Goal: Task Accomplishment & Management: Complete application form

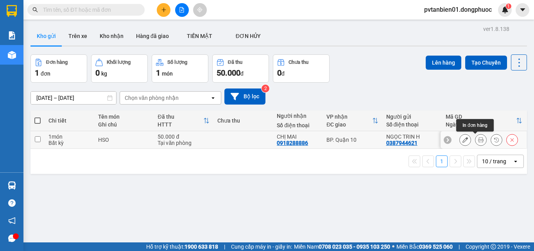
click at [478, 139] on icon at bounding box center [480, 139] width 5 height 5
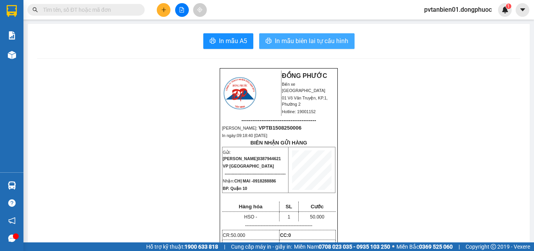
click at [296, 41] on span "In mẫu biên lai tự cấu hình" at bounding box center [312, 41] width 74 height 10
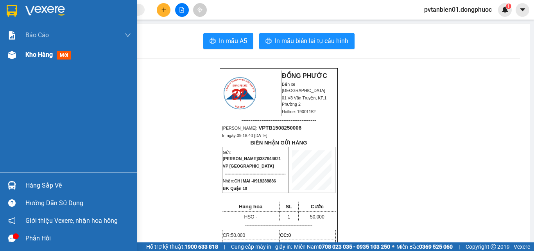
click at [42, 55] on span "Kho hàng" at bounding box center [38, 54] width 27 height 7
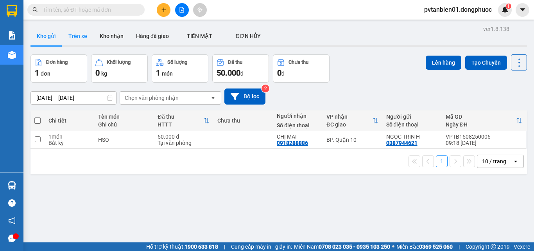
click at [82, 38] on button "Trên xe" at bounding box center [77, 36] width 31 height 19
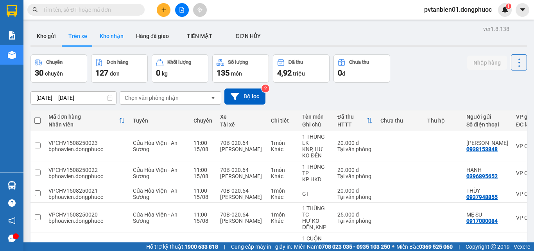
click at [110, 37] on button "Kho nhận" at bounding box center [112, 36] width 36 height 19
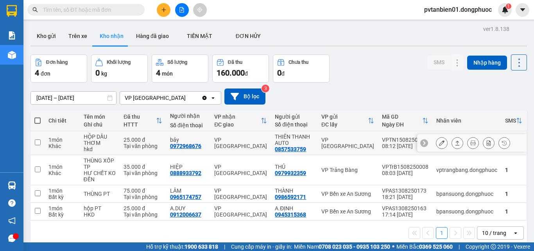
click at [35, 140] on input "checkbox" at bounding box center [38, 142] width 6 height 6
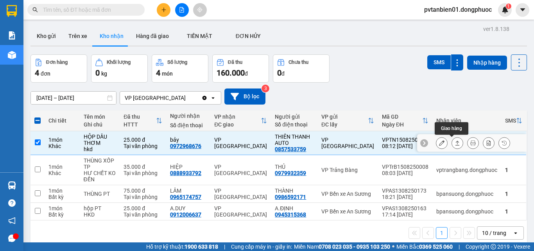
click at [455, 144] on icon at bounding box center [457, 142] width 5 height 5
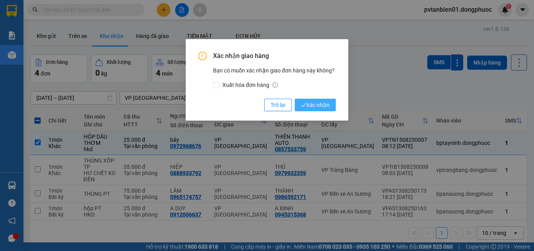
click at [329, 106] on span "Xác nhận" at bounding box center [315, 105] width 29 height 9
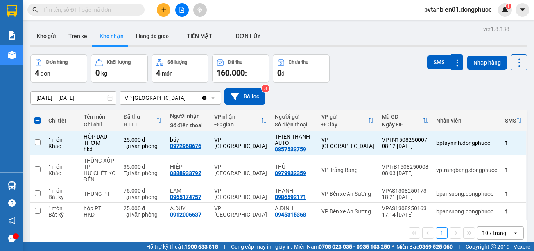
checkbox input "false"
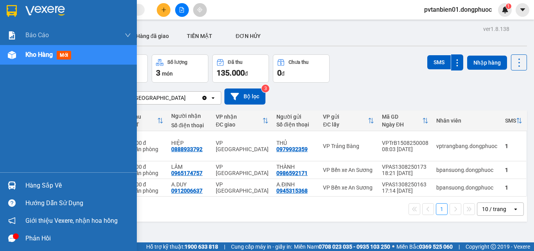
click at [59, 184] on div "Hàng sắp về" at bounding box center [78, 186] width 106 height 12
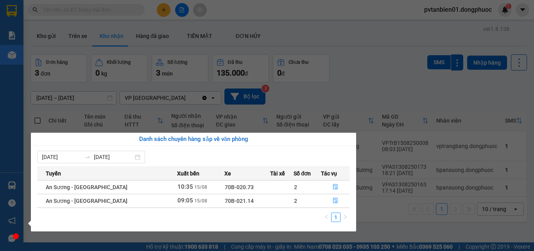
click at [354, 93] on section "Kết quả tìm kiếm ( 0 ) Bộ lọc Ngày tạo đơn gần nhất No Data pvtanbien01.dongphu…" at bounding box center [267, 125] width 534 height 251
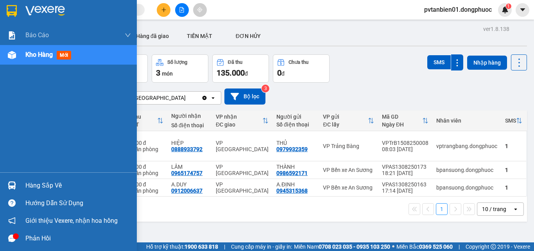
click at [30, 191] on div "Hàng sắp về" at bounding box center [68, 185] width 137 height 18
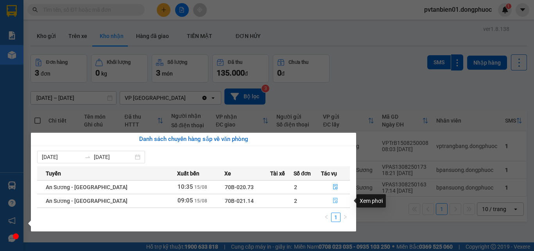
click at [330, 199] on button "button" at bounding box center [336, 200] width 28 height 13
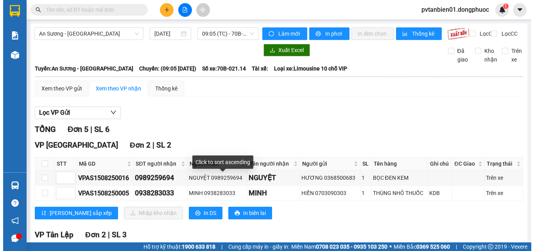
scroll to position [91, 0]
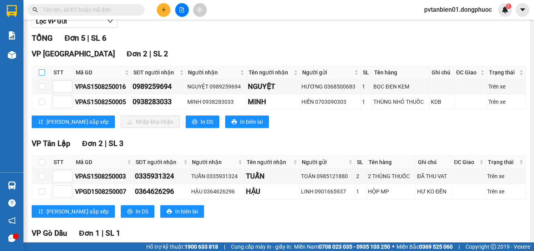
click at [42, 76] on input "checkbox" at bounding box center [42, 72] width 6 height 6
checkbox input "true"
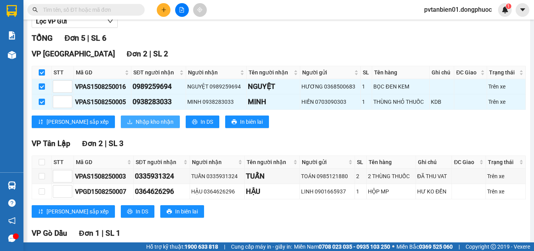
click at [140, 127] on button "Nhập kho nhận" at bounding box center [150, 121] width 59 height 13
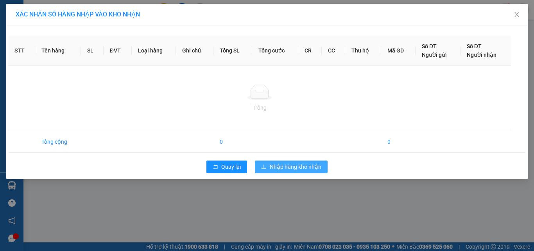
click at [308, 164] on span "Nhập hàng kho nhận" at bounding box center [296, 166] width 52 height 9
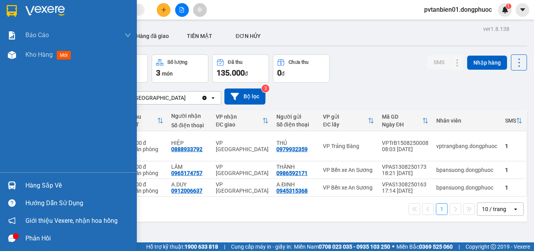
click at [39, 186] on div "Hàng sắp về" at bounding box center [78, 186] width 106 height 12
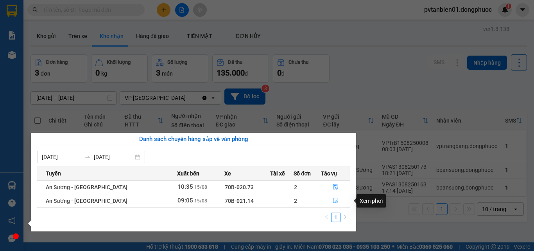
click at [334, 199] on icon "file-done" at bounding box center [335, 200] width 5 height 5
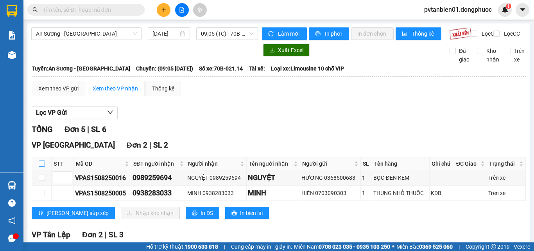
click at [42, 167] on input "checkbox" at bounding box center [42, 163] width 6 height 6
checkbox input "true"
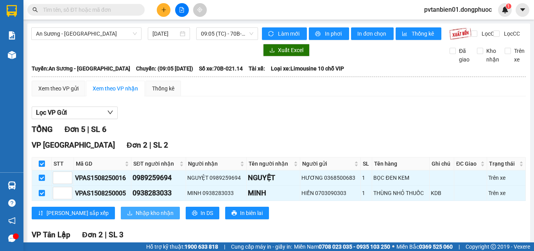
click at [136, 217] on span "Nhập kho nhận" at bounding box center [155, 213] width 38 height 9
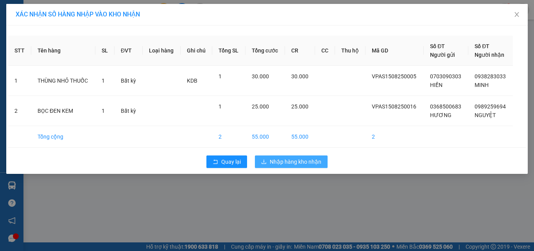
click at [288, 163] on span "Nhập hàng kho nhận" at bounding box center [296, 161] width 52 height 9
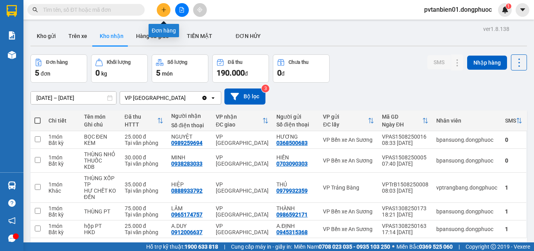
click at [163, 12] on icon "plus" at bounding box center [163, 9] width 5 height 5
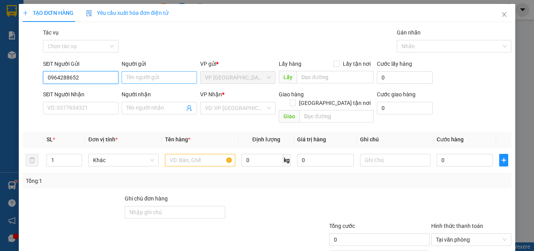
type input "0964288652"
click at [160, 75] on input "Người gửi" at bounding box center [160, 77] width 76 height 13
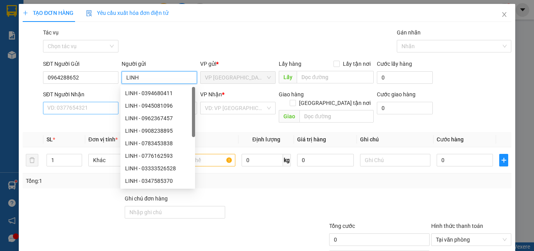
type input "LINH"
click at [86, 105] on input "SĐT Người Nhận" at bounding box center [81, 108] width 76 height 13
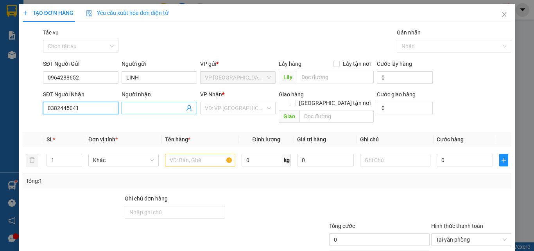
type input "0382445041"
click at [140, 104] on input "Người nhận" at bounding box center [155, 108] width 58 height 9
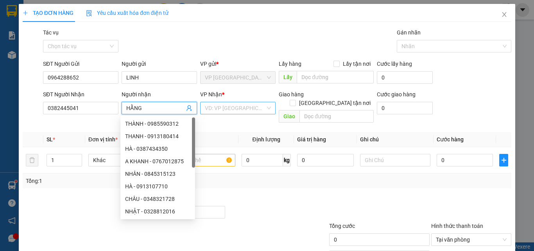
type input "HẰNG"
click at [221, 107] on input "search" at bounding box center [235, 108] width 61 height 12
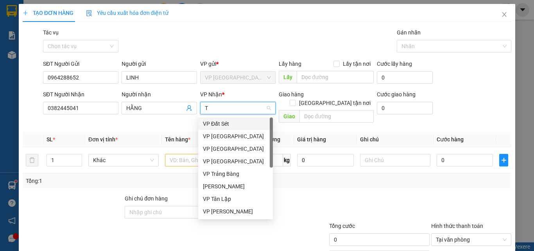
type input "TR"
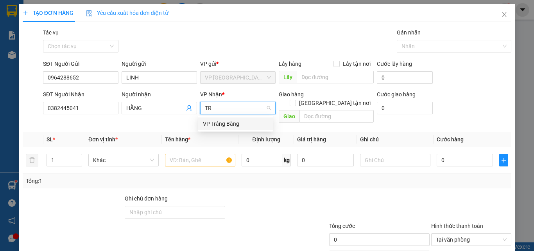
click at [234, 121] on div "VP Trảng Bàng" at bounding box center [235, 123] width 65 height 9
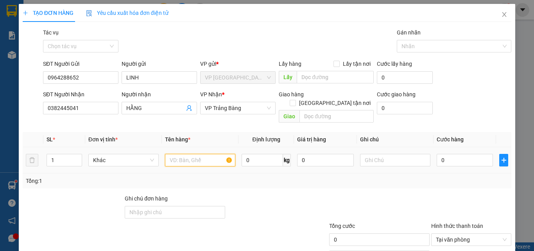
click at [188, 154] on input "text" at bounding box center [200, 160] width 70 height 13
type input "1 BỌC ĐEN THUỐC"
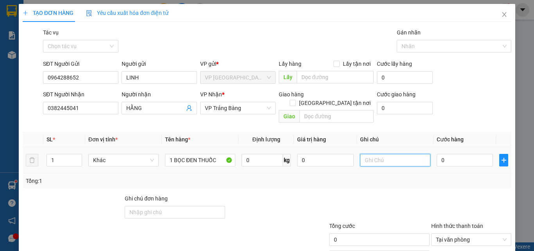
click at [387, 154] on input "text" at bounding box center [395, 160] width 70 height 13
type input "HKĐ"
click at [453, 154] on input "0" at bounding box center [465, 160] width 56 height 13
type input "2"
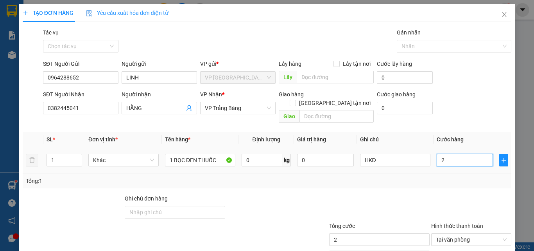
type input "25"
type input "25.000"
click at [440, 176] on div "Tổng: 1" at bounding box center [267, 180] width 483 height 9
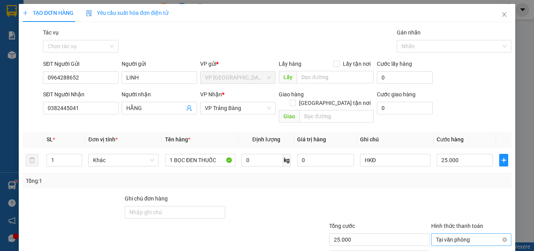
scroll to position [39, 0]
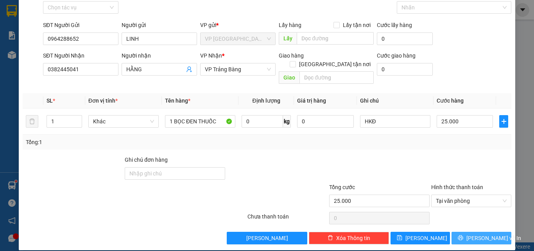
click at [473, 234] on span "[PERSON_NAME] và In" at bounding box center [494, 238] width 55 height 9
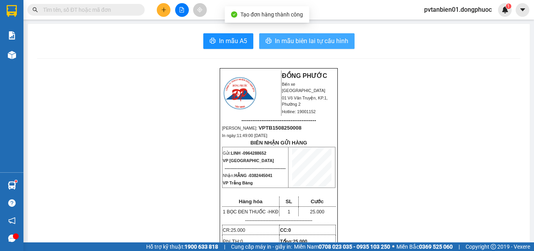
click at [323, 43] on span "In mẫu biên lai tự cấu hình" at bounding box center [312, 41] width 74 height 10
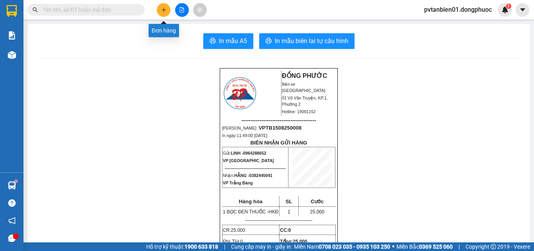
click at [163, 11] on icon "plus" at bounding box center [163, 9] width 5 height 5
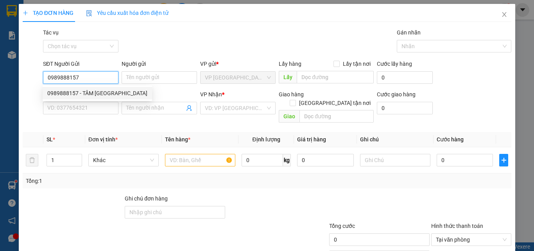
type input "0989888157"
click at [76, 85] on div "SĐT Người Gửi 0989888157" at bounding box center [81, 72] width 76 height 27
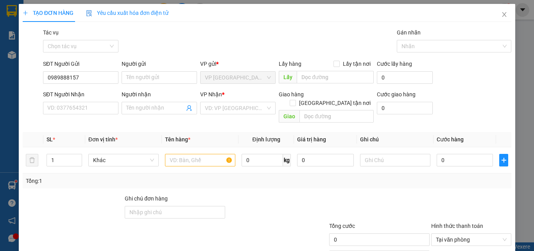
click at [78, 92] on div "SĐT Người Nhận" at bounding box center [81, 94] width 76 height 9
click at [78, 102] on input "SĐT Người Nhận" at bounding box center [81, 108] width 76 height 13
click at [94, 81] on input "0989888157" at bounding box center [81, 77] width 76 height 13
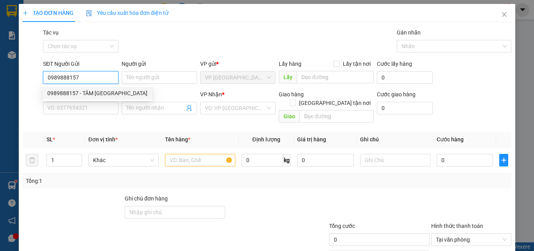
click at [95, 92] on div "0989888157 - TÂM [GEOGRAPHIC_DATA]" at bounding box center [97, 93] width 100 height 9
type input "TÂM ĐỨC"
type input "0914879652"
type input "LABO [PERSON_NAME]"
type input "25.000"
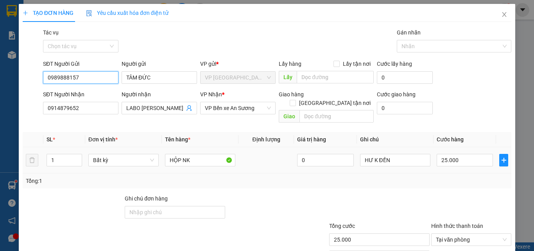
scroll to position [39, 0]
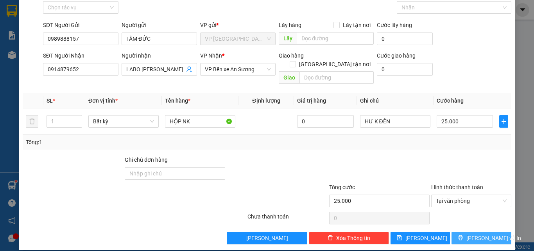
click at [475, 234] on span "[PERSON_NAME] và In" at bounding box center [494, 238] width 55 height 9
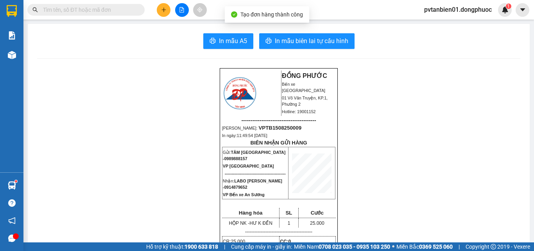
click at [319, 39] on span "In mẫu biên lai tự cấu hình" at bounding box center [312, 41] width 74 height 10
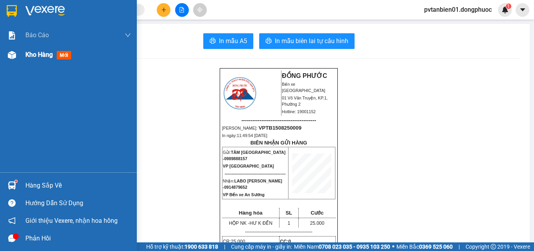
click at [23, 52] on div "Kho hàng mới" at bounding box center [68, 55] width 137 height 20
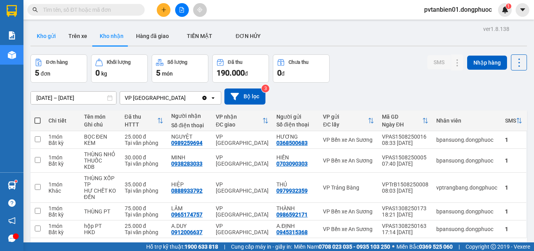
click at [57, 36] on button "Kho gửi" at bounding box center [47, 36] width 32 height 19
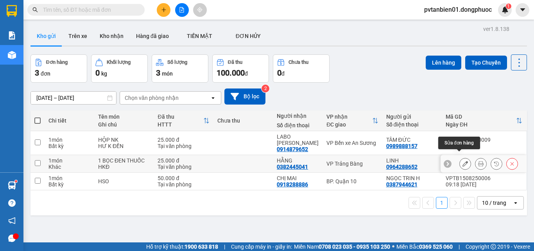
click at [463, 161] on icon at bounding box center [465, 163] width 5 height 5
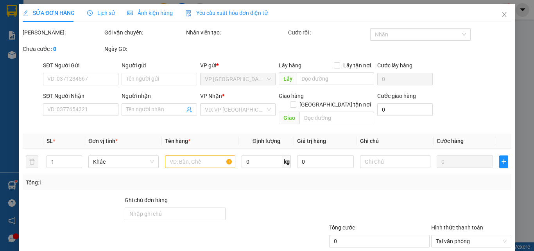
type input "0964288652"
type input "LINH"
type input "0382445041"
type input "HẰNG"
type input "25.000"
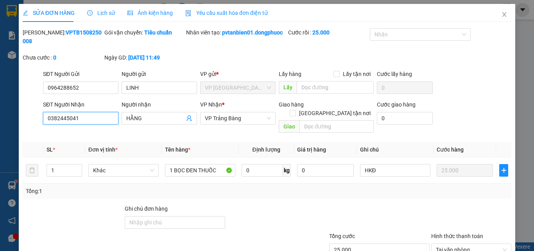
drag, startPoint x: 106, startPoint y: 119, endPoint x: 36, endPoint y: 120, distance: 70.1
click at [36, 120] on div "SĐT Người Nhận 0382445041 0382445041 Người nhận HẰNG VP Nhận * VP Trảng Bàng Gi…" at bounding box center [267, 118] width 491 height 36
type input "0908299074"
click at [146, 142] on th "Đơn vị tính *" at bounding box center [123, 149] width 77 height 15
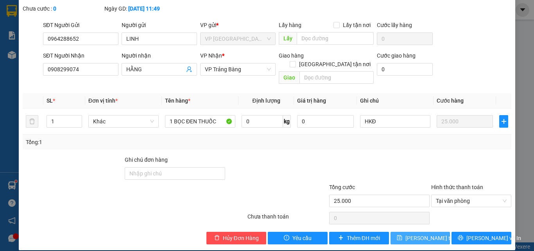
click at [417, 234] on span "[PERSON_NAME] thay đổi" at bounding box center [437, 238] width 63 height 9
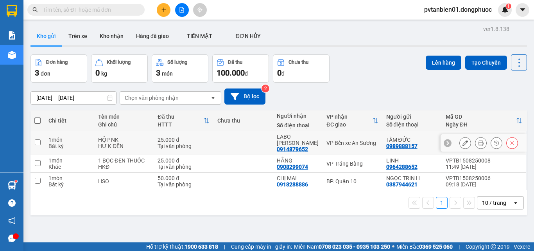
click at [37, 139] on input "checkbox" at bounding box center [38, 142] width 6 height 6
checkbox input "true"
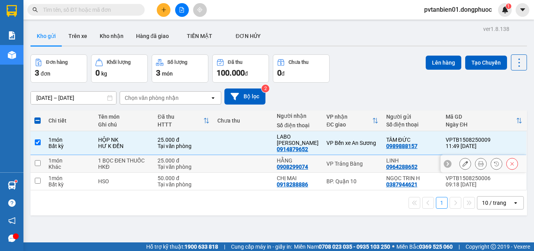
click at [36, 160] on input "checkbox" at bounding box center [38, 163] width 6 height 6
checkbox input "true"
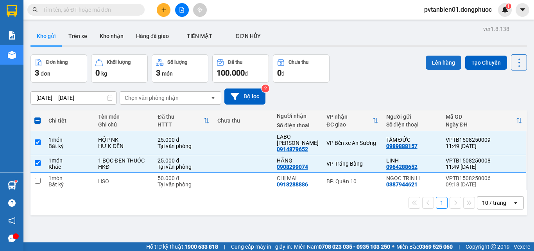
click at [435, 66] on button "Lên hàng" at bounding box center [444, 63] width 36 height 14
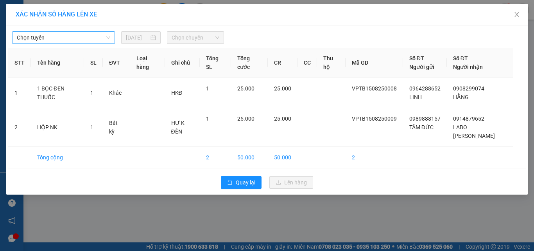
click at [61, 38] on span "Chọn tuyến" at bounding box center [64, 38] width 94 height 12
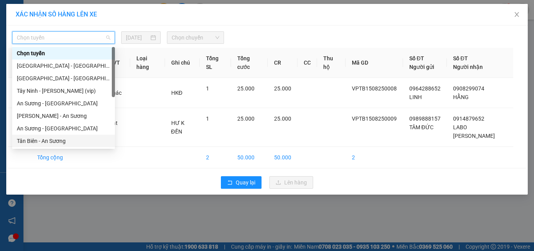
click at [42, 140] on div "Tân Biên - An Sương" at bounding box center [64, 141] width 94 height 9
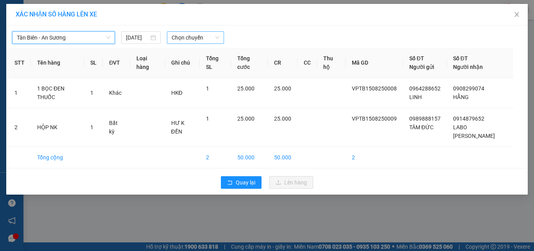
click at [182, 41] on span "Chọn chuyến" at bounding box center [196, 38] width 48 height 12
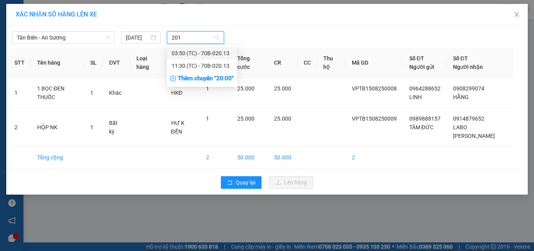
type input "2013"
click at [197, 66] on div "11:30 (TC) - 70B-020.13" at bounding box center [202, 65] width 61 height 9
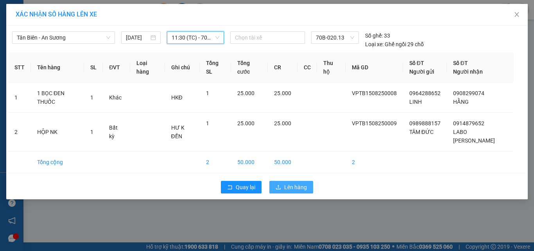
click at [300, 183] on span "Lên hàng" at bounding box center [295, 187] width 23 height 9
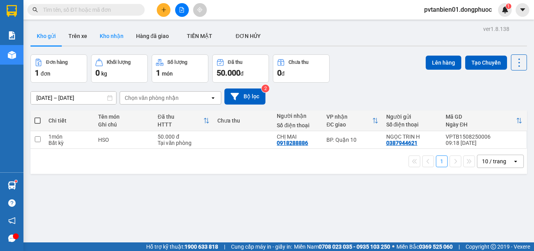
click at [101, 41] on button "Kho nhận" at bounding box center [112, 36] width 36 height 19
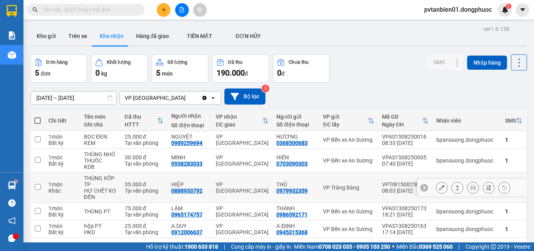
click at [40, 187] on input "checkbox" at bounding box center [38, 187] width 6 height 6
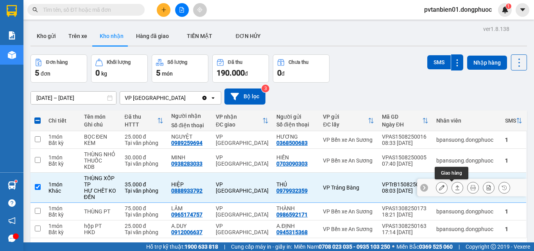
click at [455, 187] on icon at bounding box center [457, 187] width 5 height 5
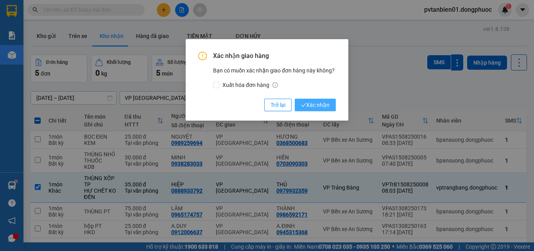
click at [309, 103] on span "Xác nhận" at bounding box center [315, 105] width 29 height 9
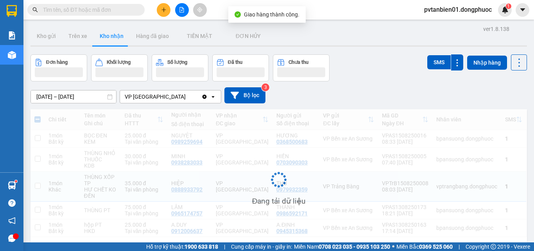
checkbox input "false"
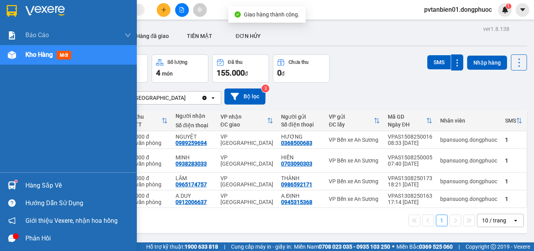
click at [20, 183] on div "Hàng sắp về" at bounding box center [68, 185] width 137 height 18
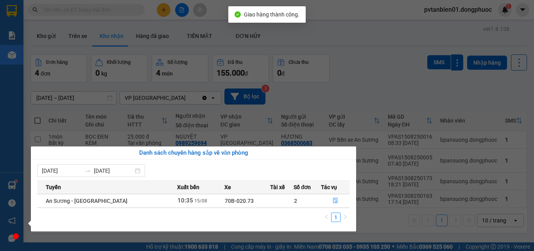
click at [371, 82] on section "Kết quả tìm kiếm ( 0 ) Bộ lọc Ngày tạo đơn gần nhất No Data pvtanbien01.dongphu…" at bounding box center [267, 125] width 534 height 251
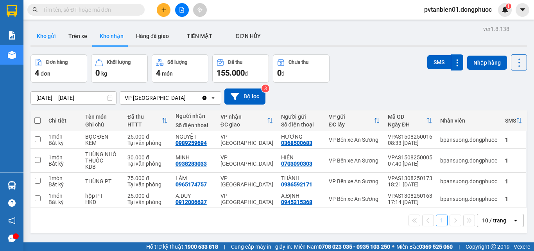
click at [54, 39] on button "Kho gửi" at bounding box center [47, 36] width 32 height 19
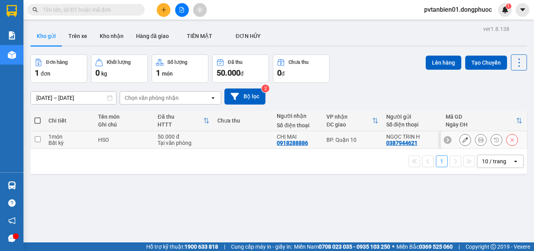
click at [38, 138] on input "checkbox" at bounding box center [38, 139] width 6 height 6
checkbox input "true"
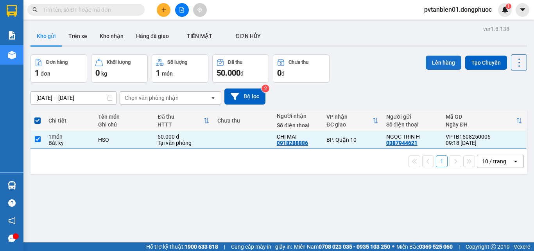
click at [436, 59] on button "Lên hàng" at bounding box center [444, 63] width 36 height 14
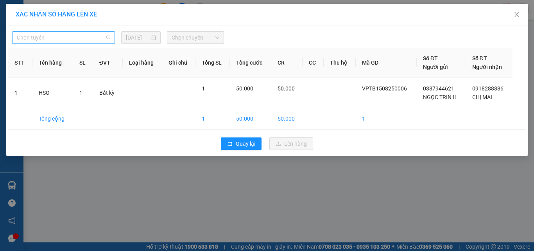
click at [53, 33] on span "Chọn tuyến" at bounding box center [64, 38] width 94 height 12
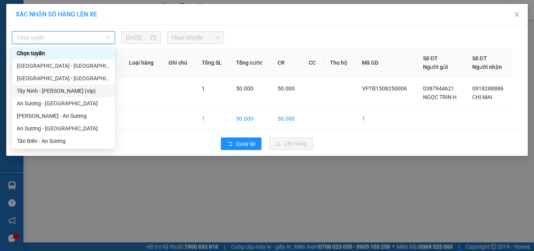
click at [38, 89] on div "Tây Ninh - [PERSON_NAME] (vip)" at bounding box center [64, 90] width 94 height 9
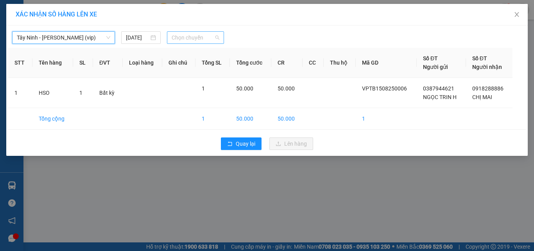
click at [195, 35] on span "Chọn chuyến" at bounding box center [196, 38] width 48 height 12
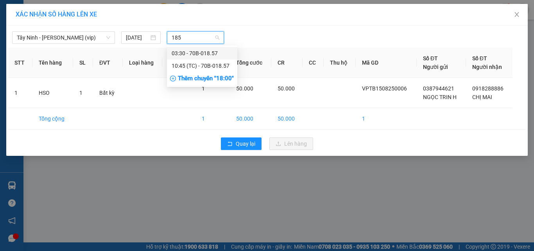
type input "1857"
click at [211, 67] on div "10:45 (TC) - 70B-018.57" at bounding box center [202, 65] width 61 height 9
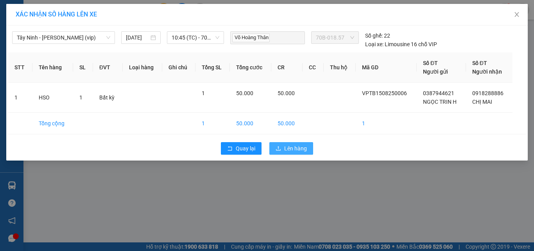
click at [296, 147] on span "Lên hàng" at bounding box center [295, 148] width 23 height 9
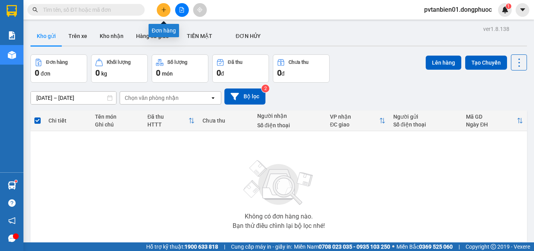
click at [164, 10] on icon "plus" at bounding box center [164, 9] width 4 height 0
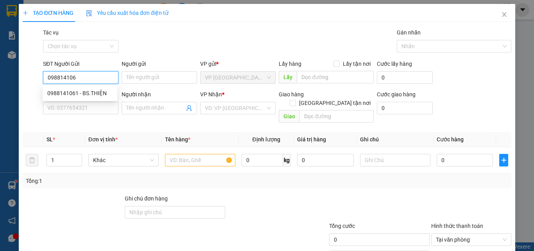
type input "0988141061"
click at [94, 91] on div "0988141061 - BS.THIỆN" at bounding box center [79, 93] width 65 height 9
type input "BS.THIỆN"
type input "0903935908"
type input "LABO [PERSON_NAME]"
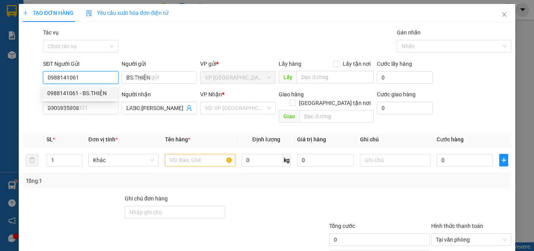
type input "25.000"
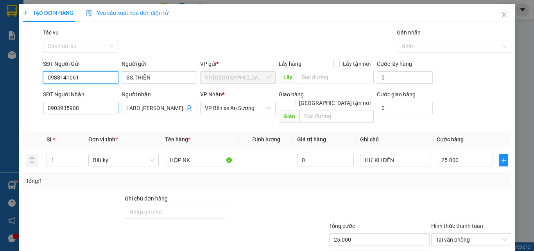
type input "0988141061"
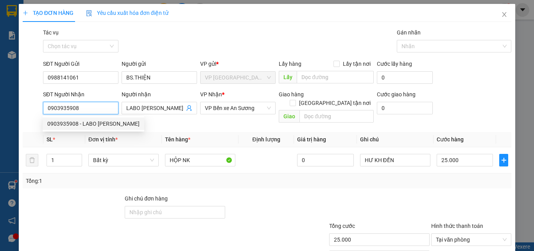
drag, startPoint x: 94, startPoint y: 109, endPoint x: 21, endPoint y: 110, distance: 73.2
click at [21, 110] on div "TẠO ĐƠN HÀNG Yêu cầu xuất hóa đơn điện tử Transit Pickup Surcharge Ids Transit …" at bounding box center [267, 146] width 497 height 285
type input "0918606727"
click at [80, 122] on div "0918606727 - LABO NHẬT NGUYỆT" at bounding box center [91, 123] width 88 height 9
type input "LABO NHẬT NGUYỆT"
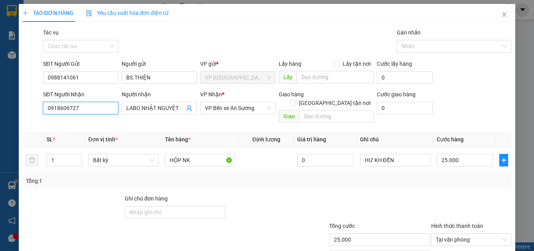
scroll to position [39, 0]
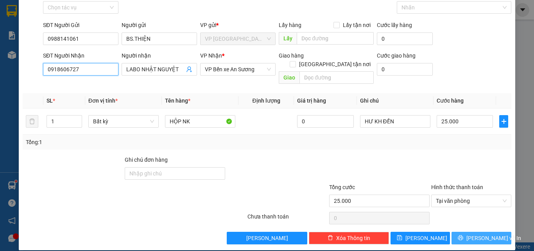
type input "0918606727"
click at [476, 234] on span "[PERSON_NAME] và In" at bounding box center [494, 238] width 55 height 9
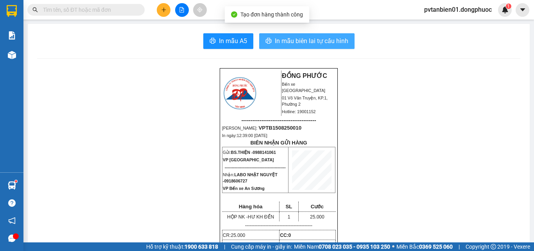
click at [298, 42] on span "In mẫu biên lai tự cấu hình" at bounding box center [312, 41] width 74 height 10
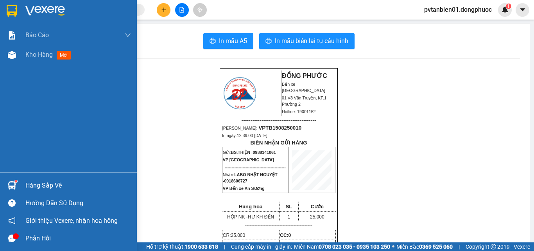
drag, startPoint x: 16, startPoint y: 179, endPoint x: 25, endPoint y: 181, distance: 9.2
click at [16, 180] on div at bounding box center [12, 185] width 14 height 14
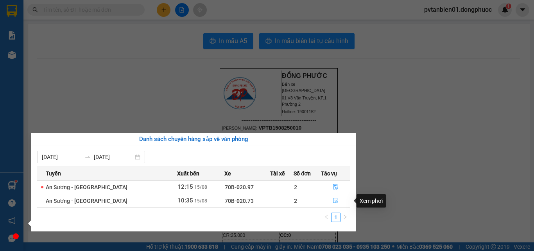
click at [333, 200] on icon "file-done" at bounding box center [335, 200] width 5 height 5
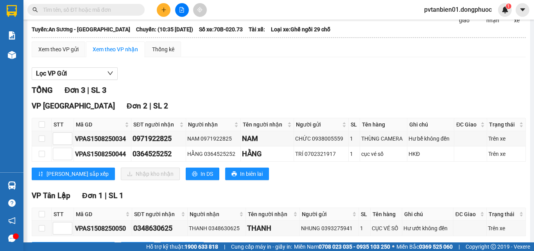
scroll to position [78, 0]
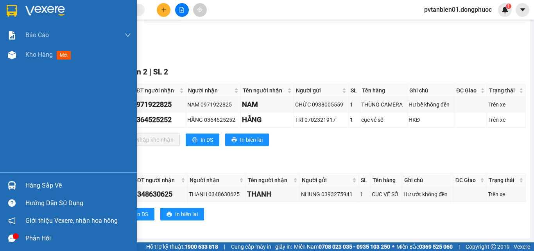
click at [38, 182] on div "Hàng sắp về" at bounding box center [78, 186] width 106 height 12
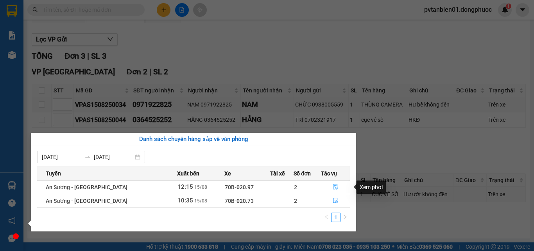
click at [333, 185] on icon "file-done" at bounding box center [335, 186] width 5 height 5
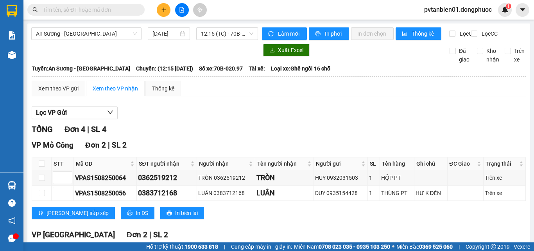
click at [88, 9] on input "text" at bounding box center [89, 9] width 92 height 9
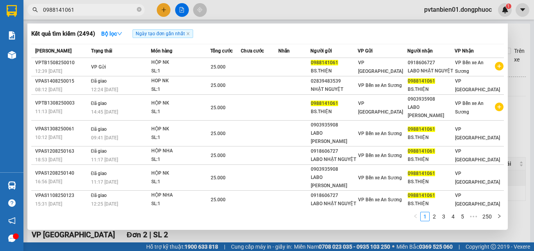
type input "0988141061"
click at [320, 4] on div at bounding box center [267, 125] width 534 height 251
click at [139, 9] on icon "close-circle" at bounding box center [139, 9] width 5 height 5
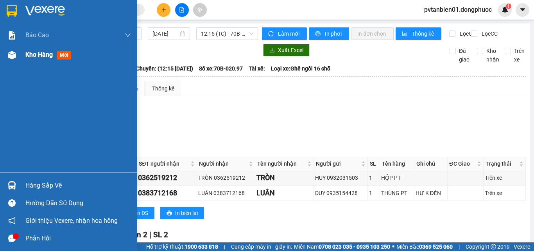
click at [42, 54] on span "Kho hàng" at bounding box center [38, 54] width 27 height 7
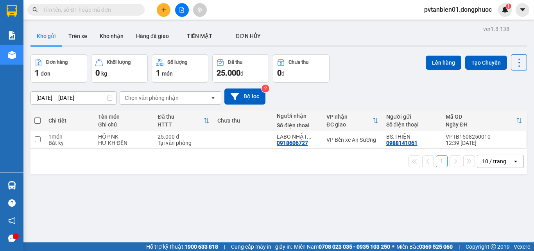
click at [79, 12] on input "text" at bounding box center [89, 9] width 92 height 9
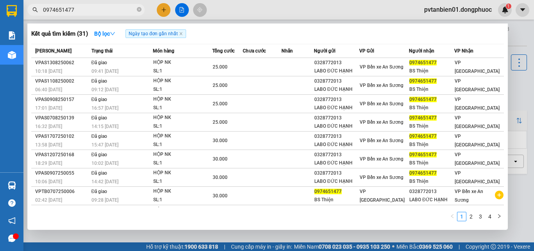
drag, startPoint x: 97, startPoint y: 9, endPoint x: 27, endPoint y: 7, distance: 70.5
click at [27, 7] on div "0974651477" at bounding box center [76, 10] width 153 height 12
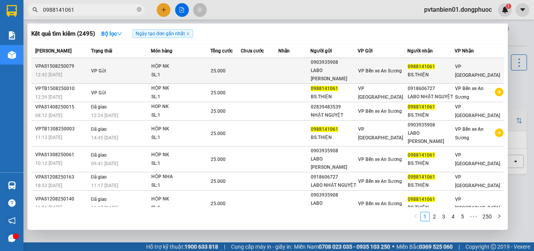
type input "0988141061"
click at [202, 68] on div "HỘP NK" at bounding box center [180, 66] width 59 height 9
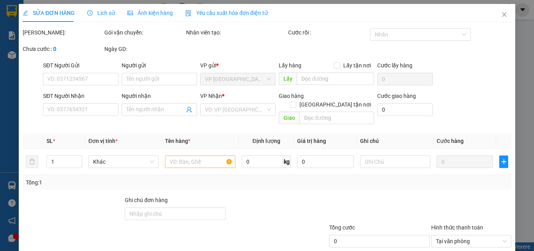
type input "0903935908"
type input "LABO [PERSON_NAME]"
type input "0988141061"
type input "BS.THIỆN"
type input "25.000"
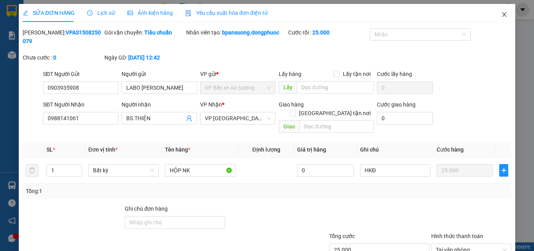
click at [503, 14] on icon "close" at bounding box center [505, 14] width 4 height 5
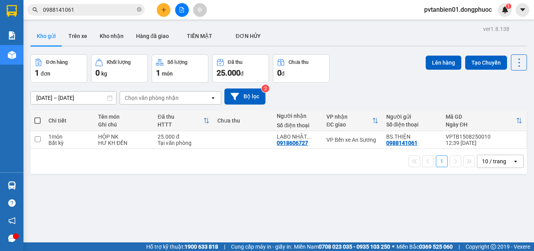
click at [106, 9] on input "0988141061" at bounding box center [89, 9] width 92 height 9
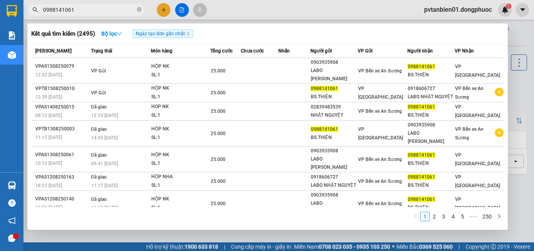
click at [249, 20] on div at bounding box center [267, 125] width 534 height 251
click at [97, 7] on input "0988141061" at bounding box center [89, 9] width 92 height 9
